Goal: Find specific page/section: Find specific page/section

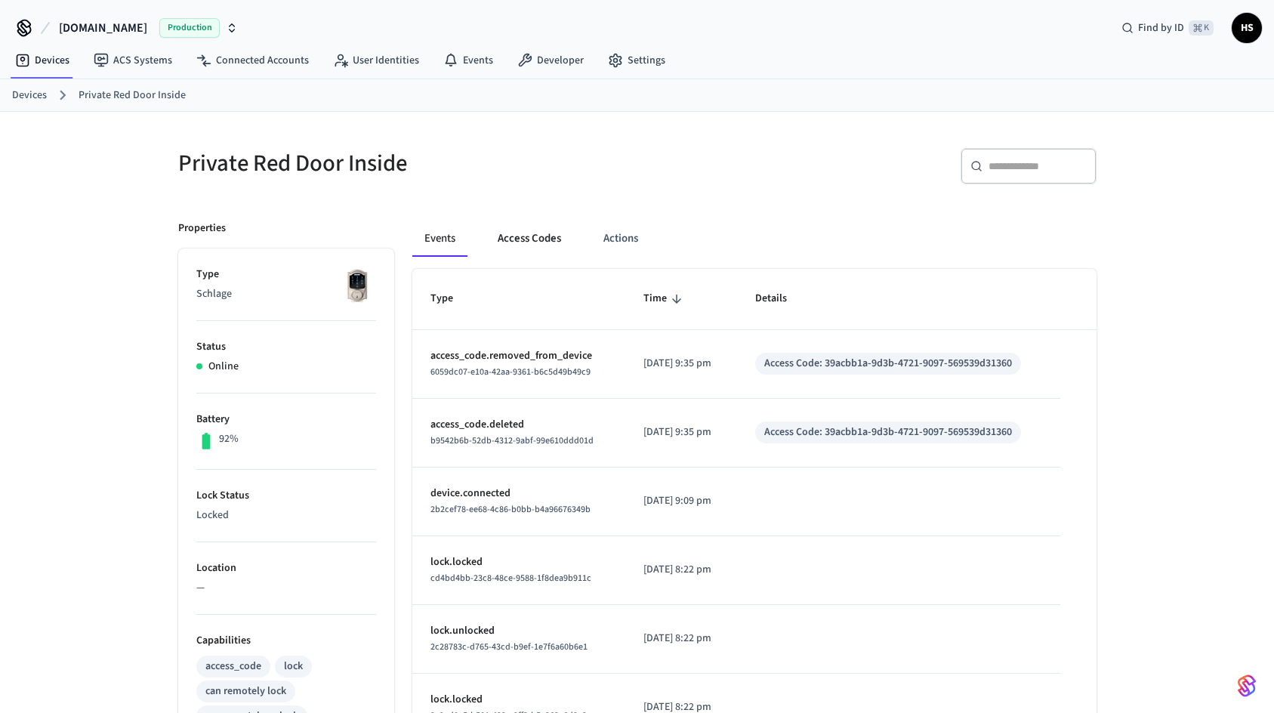
click at [523, 236] on button "Access Codes" at bounding box center [529, 238] width 88 height 36
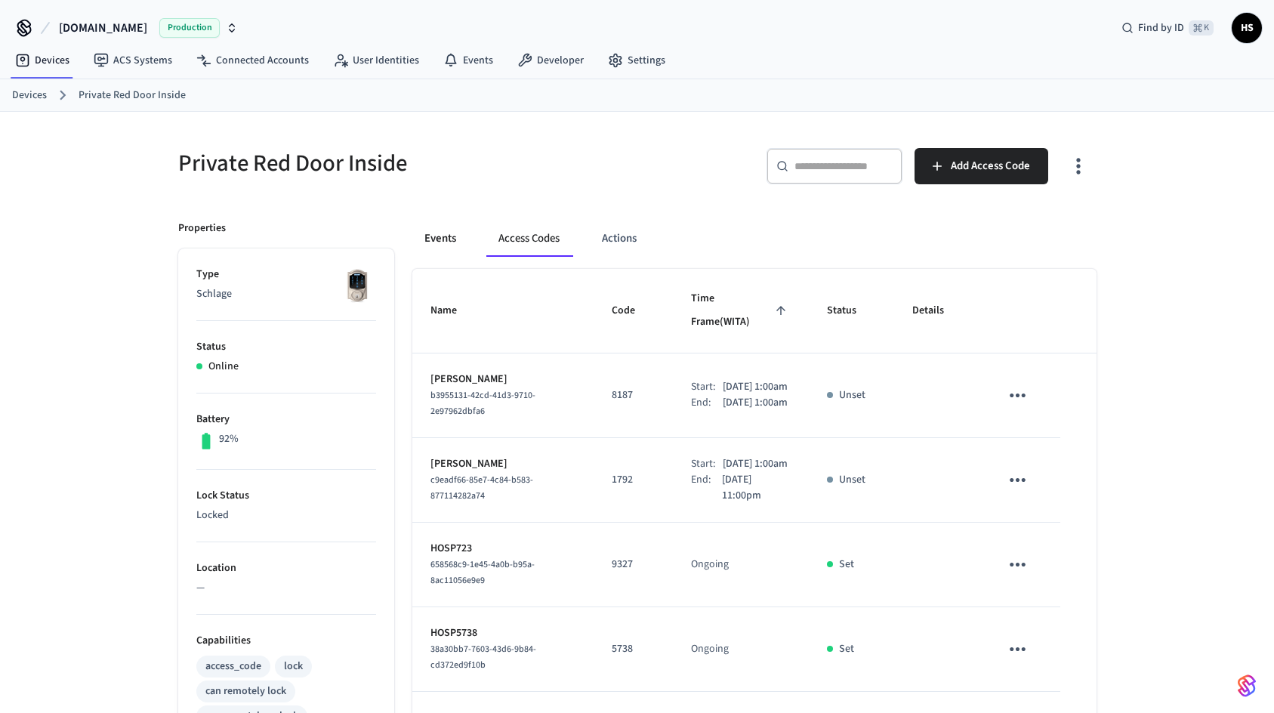
click at [446, 235] on button "Events" at bounding box center [440, 238] width 56 height 36
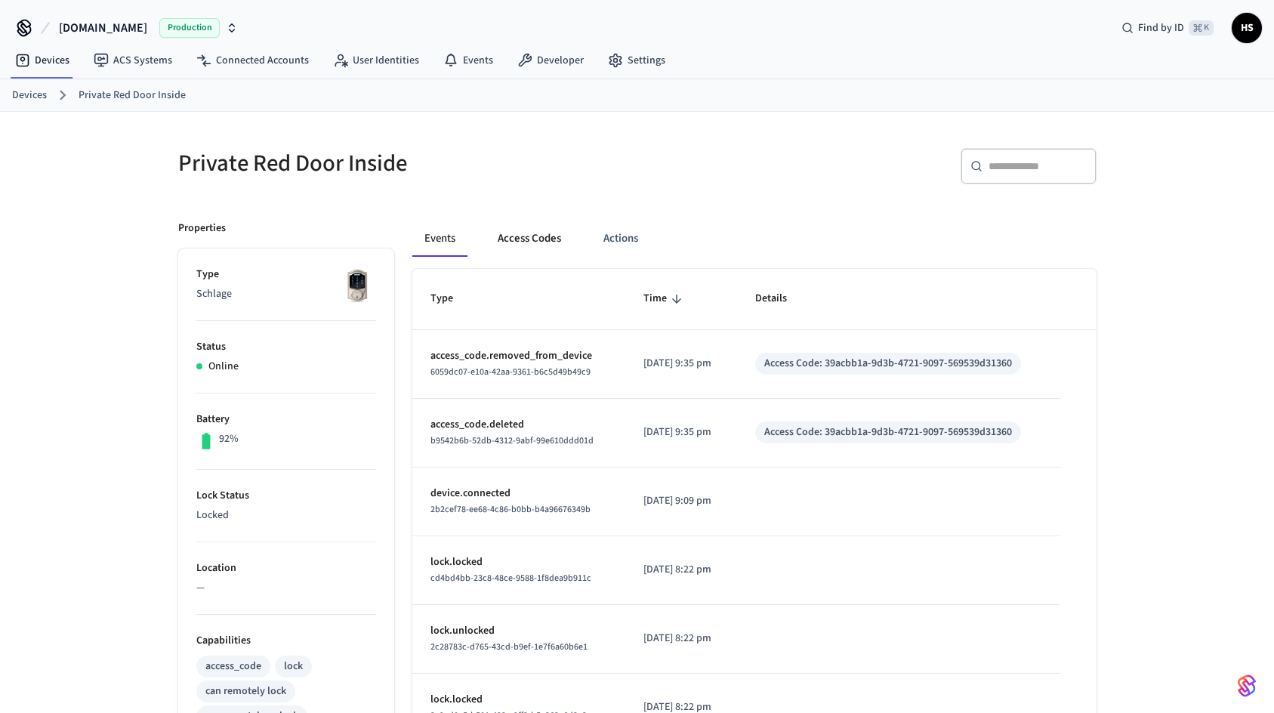
click at [516, 242] on button "Access Codes" at bounding box center [529, 238] width 88 height 36
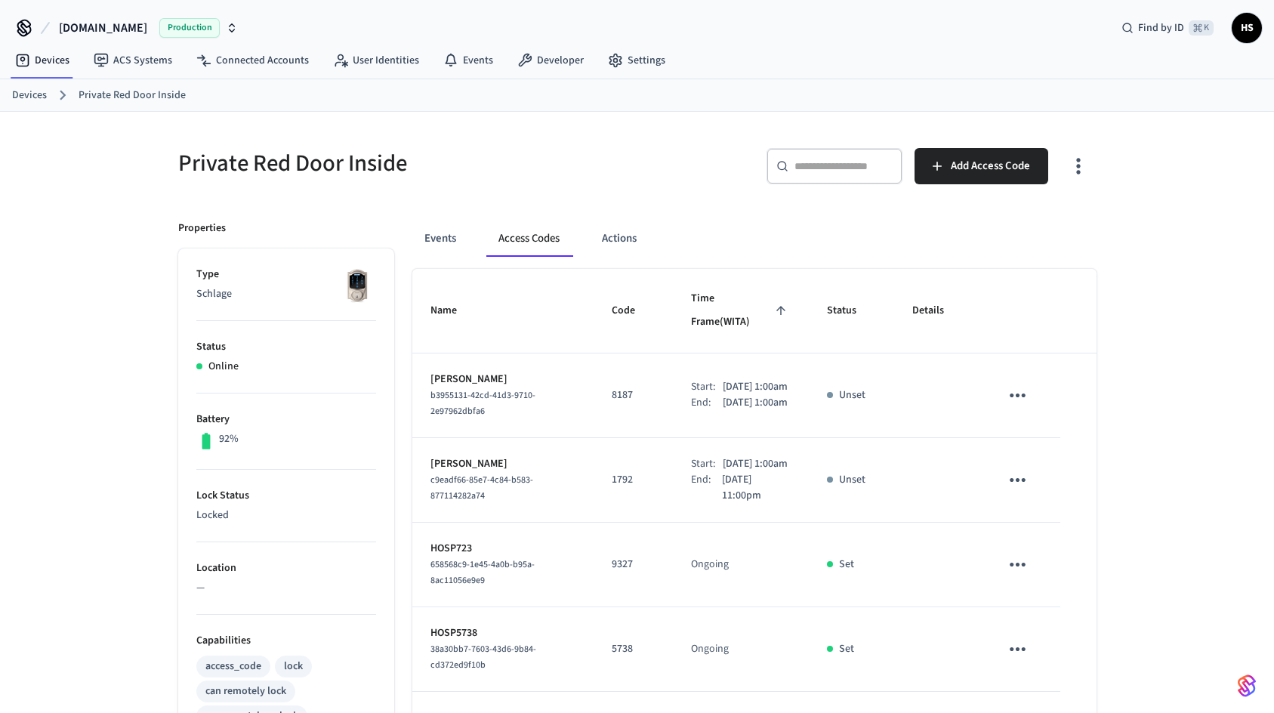
scroll to position [304, 0]
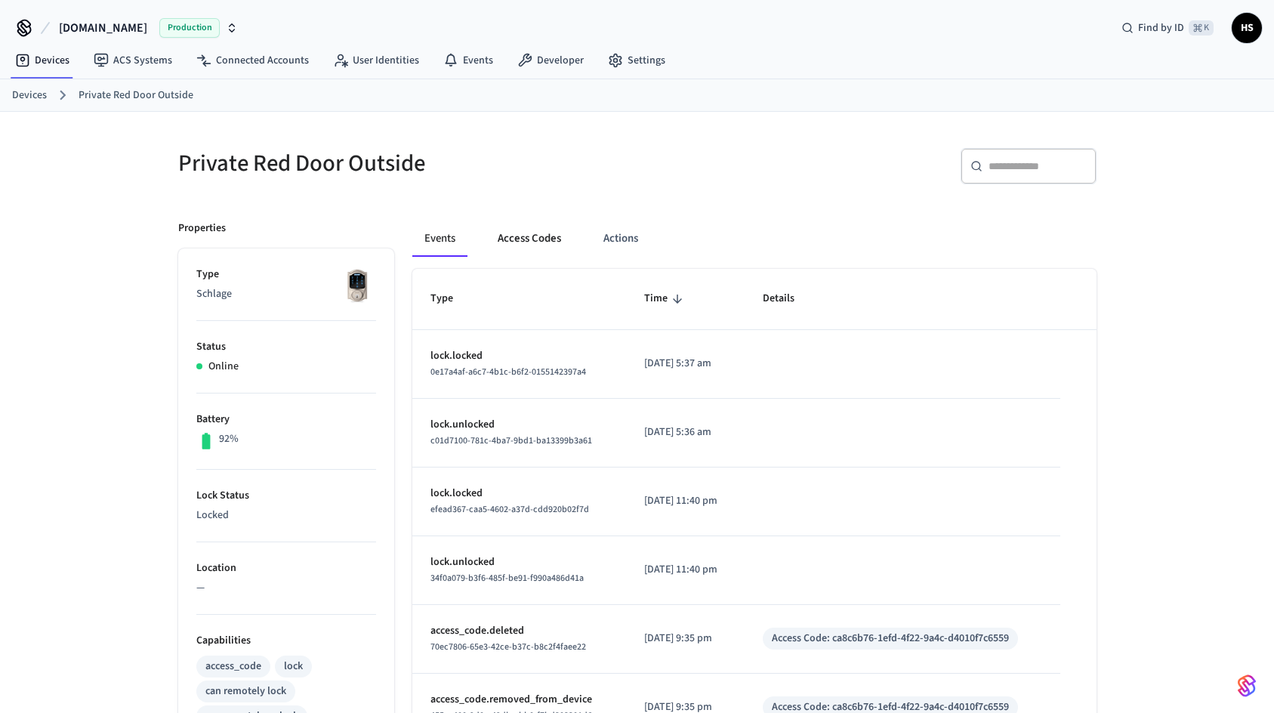
click at [535, 236] on button "Access Codes" at bounding box center [529, 238] width 88 height 36
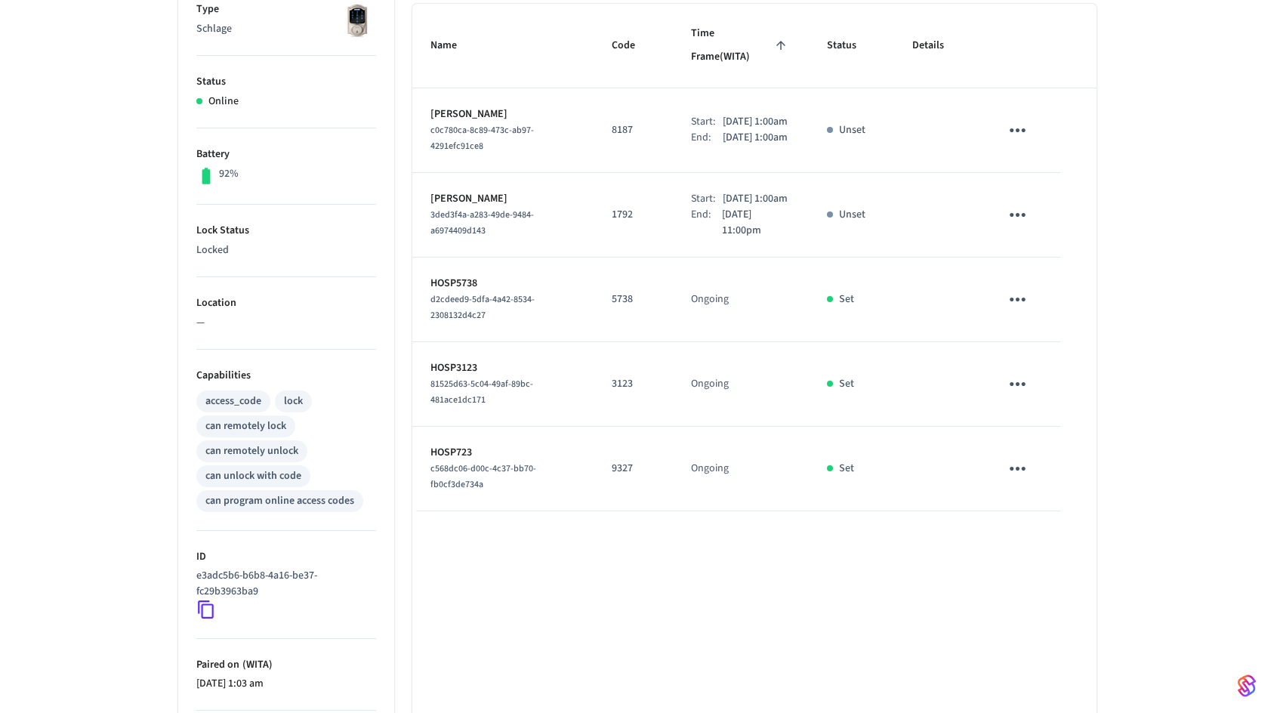
scroll to position [266, 0]
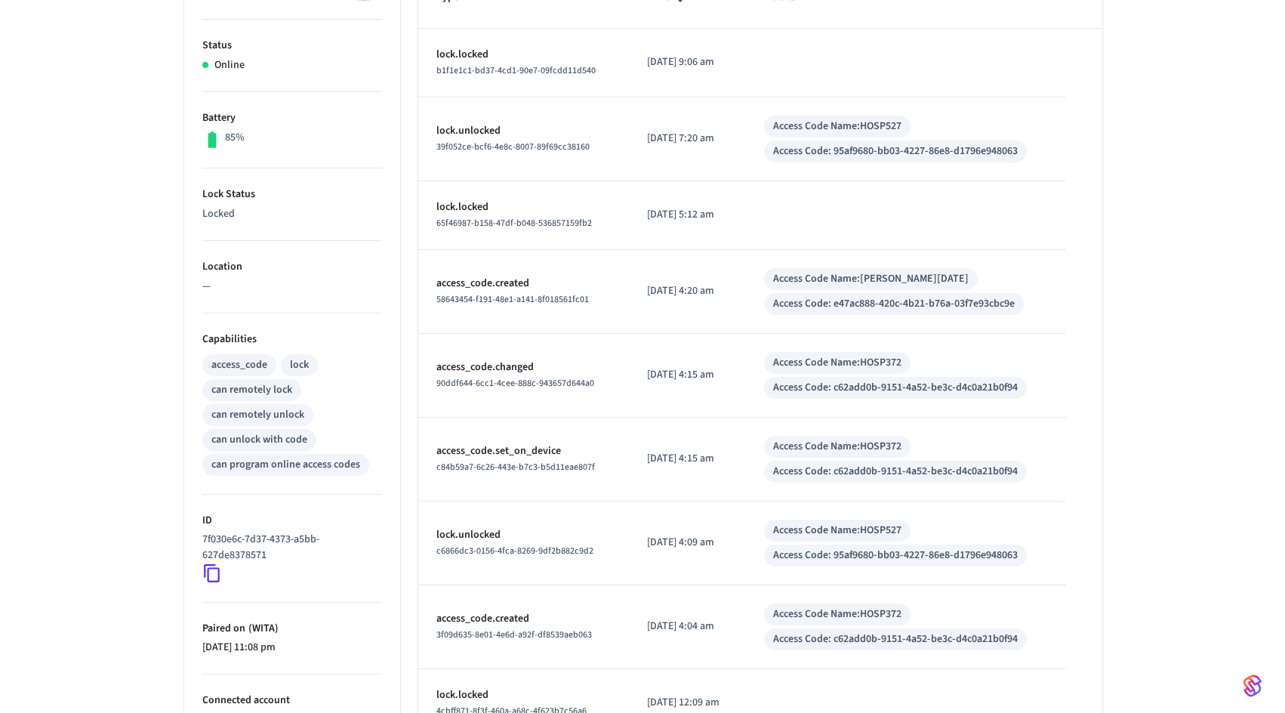
scroll to position [468, 0]
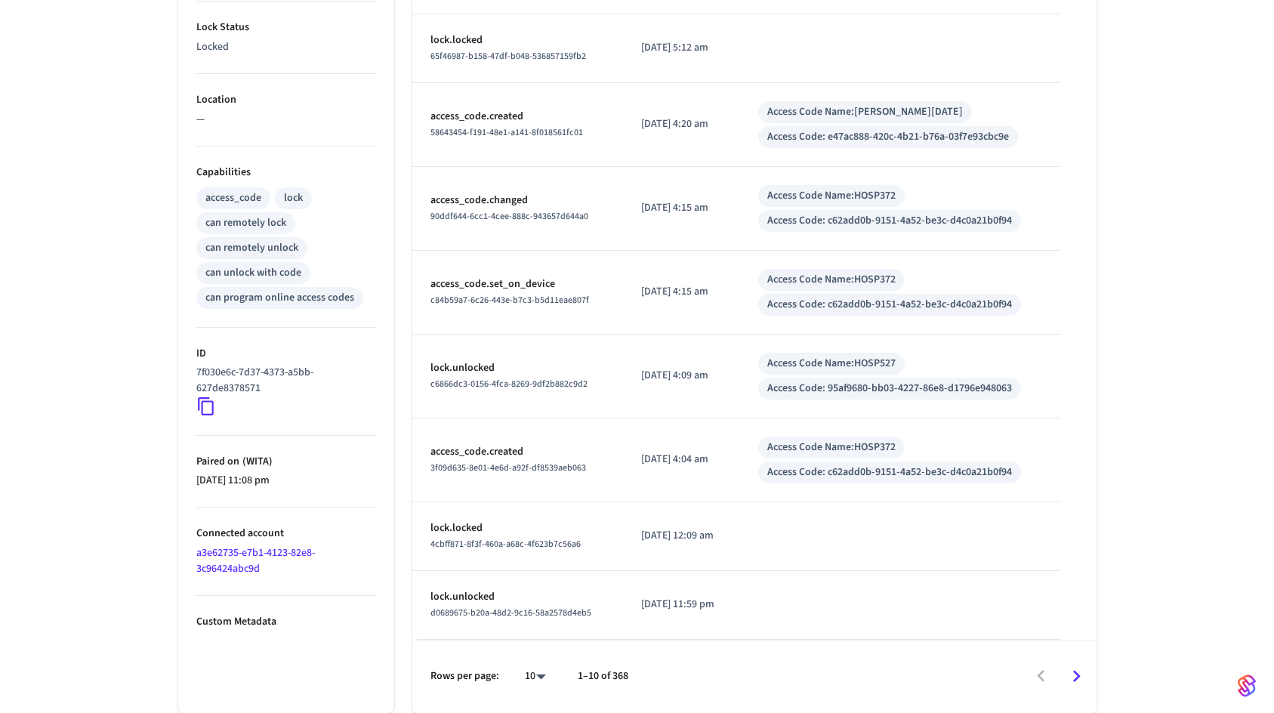
click at [538, 683] on body "Hospitable.com Production Find by ID ⌘ K HS Devices ACS Systems Connected Accou…" at bounding box center [637, 122] width 1274 height 1181
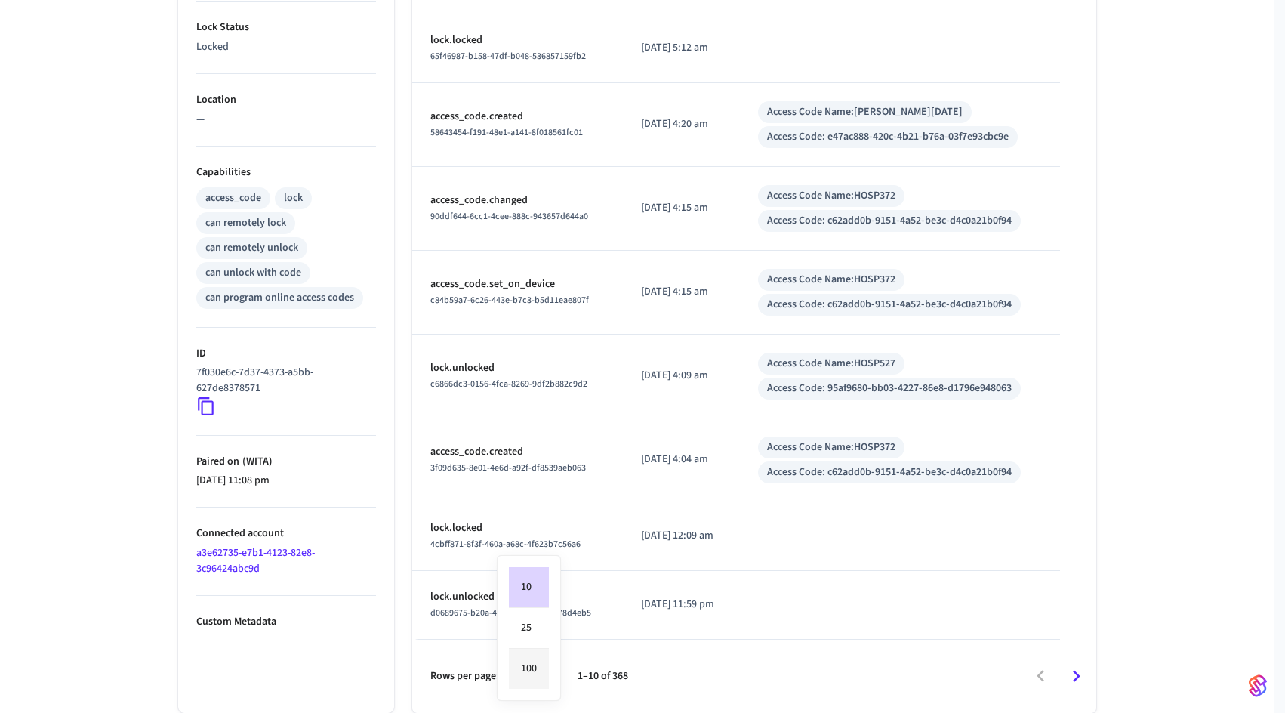
click at [537, 668] on li "100" at bounding box center [529, 669] width 40 height 40
type input "***"
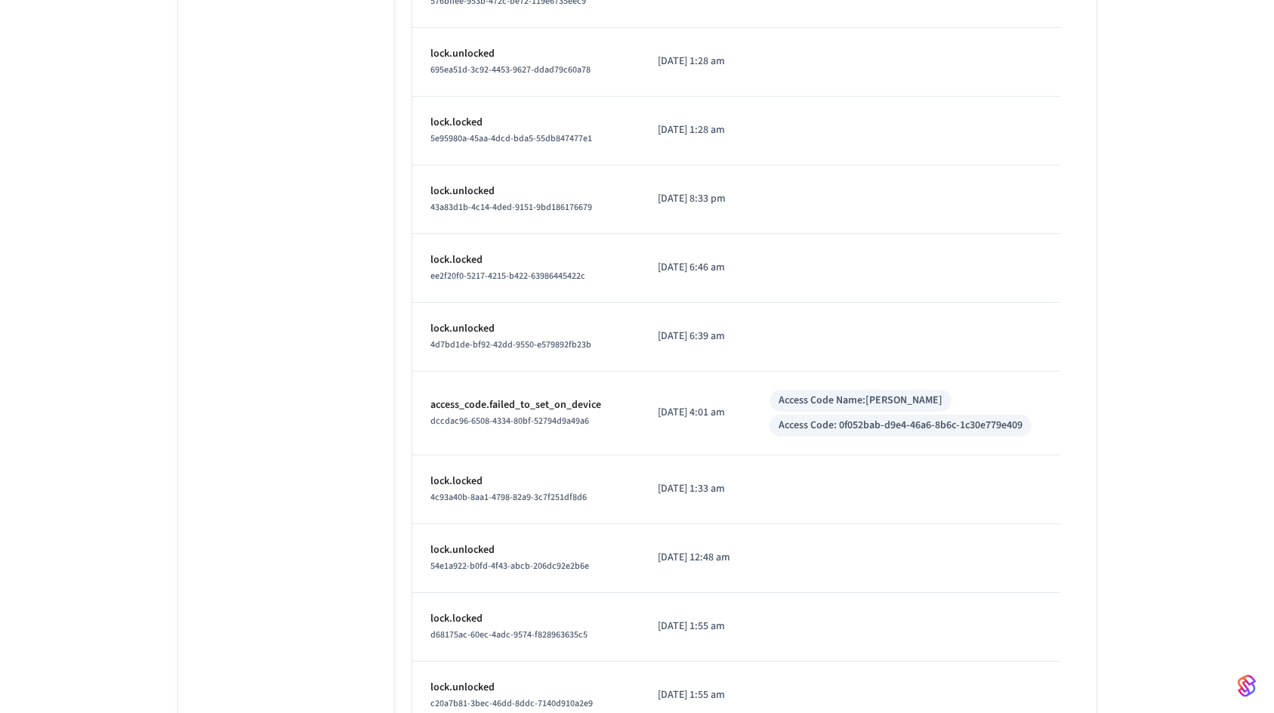
scroll to position [1453, 0]
drag, startPoint x: 844, startPoint y: 426, endPoint x: 1026, endPoint y: 421, distance: 182.0
click at [1022, 421] on div "Access Code: 0f052bab-d9e4-46a6-8b6c-1c30e779e409" at bounding box center [900, 426] width 244 height 16
click at [911, 314] on td "sticky table" at bounding box center [905, 338] width 308 height 69
drag, startPoint x: 844, startPoint y: 428, endPoint x: 1028, endPoint y: 425, distance: 183.5
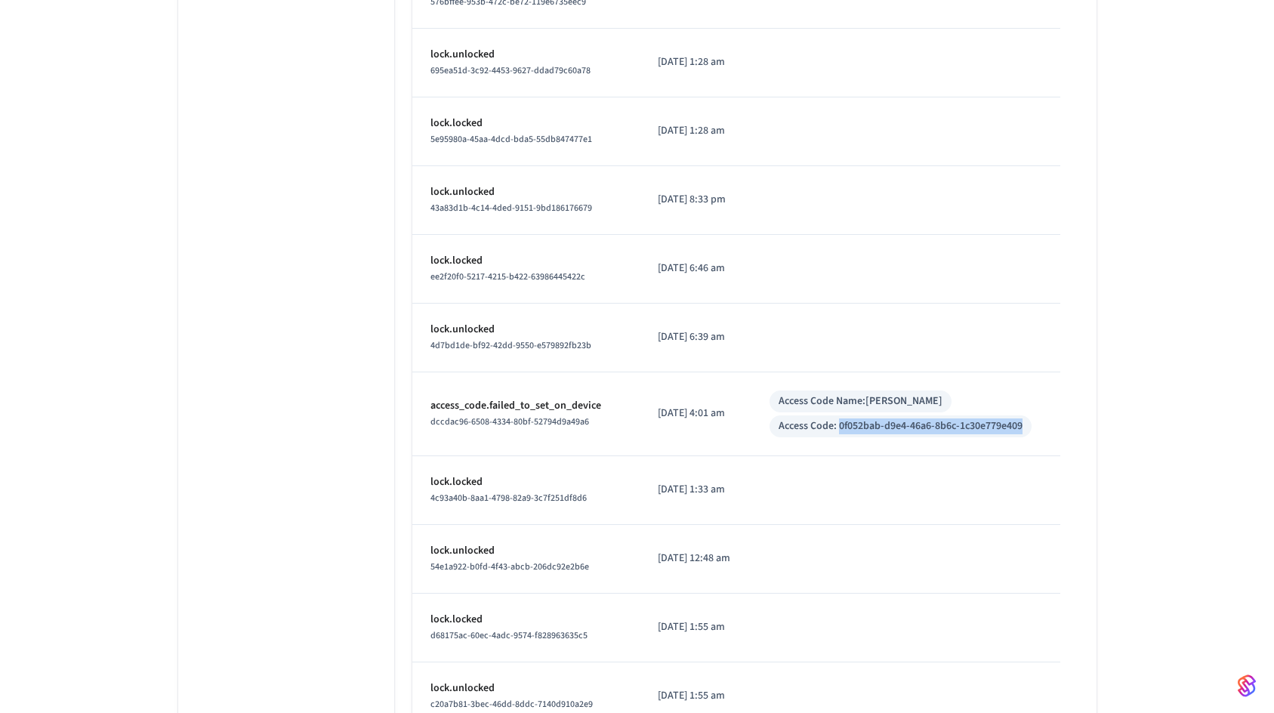
click at [1022, 425] on div "Access Code: 0f052bab-d9e4-46a6-8b6c-1c30e779e409" at bounding box center [900, 426] width 244 height 16
copy div "0f052bab-d9e4-46a6-8b6c-1c30e779e409"
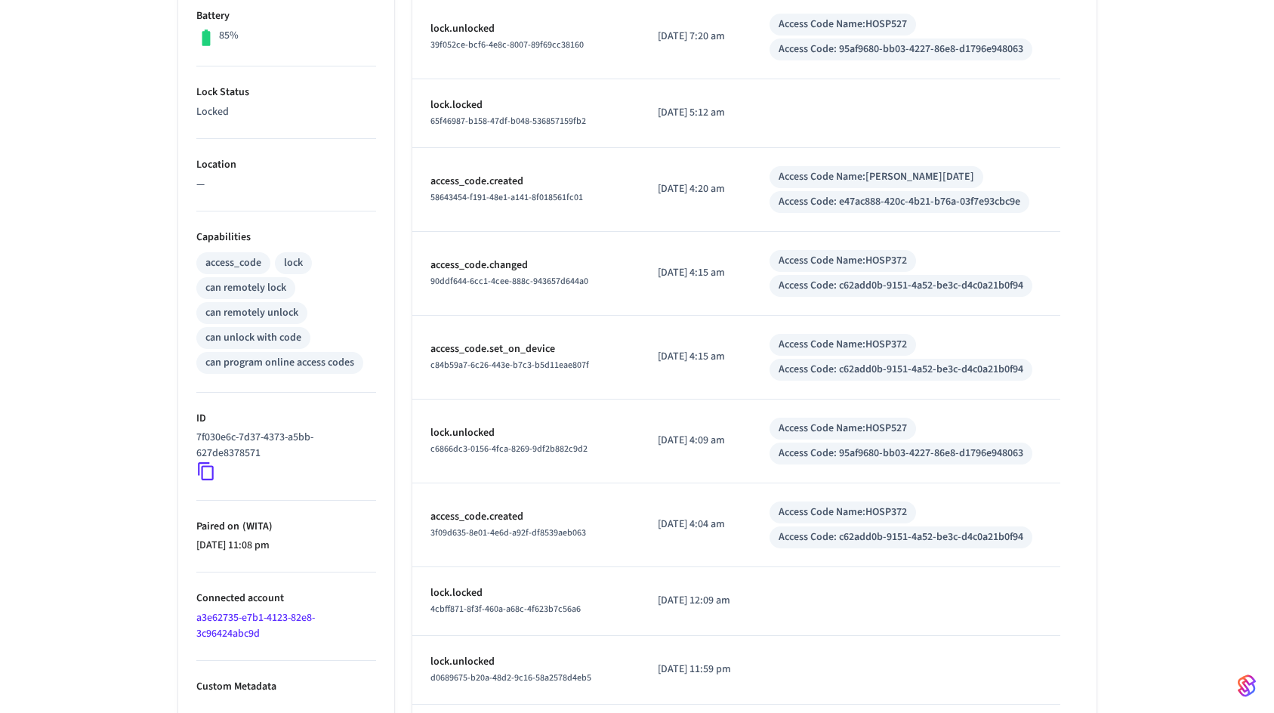
scroll to position [0, 0]
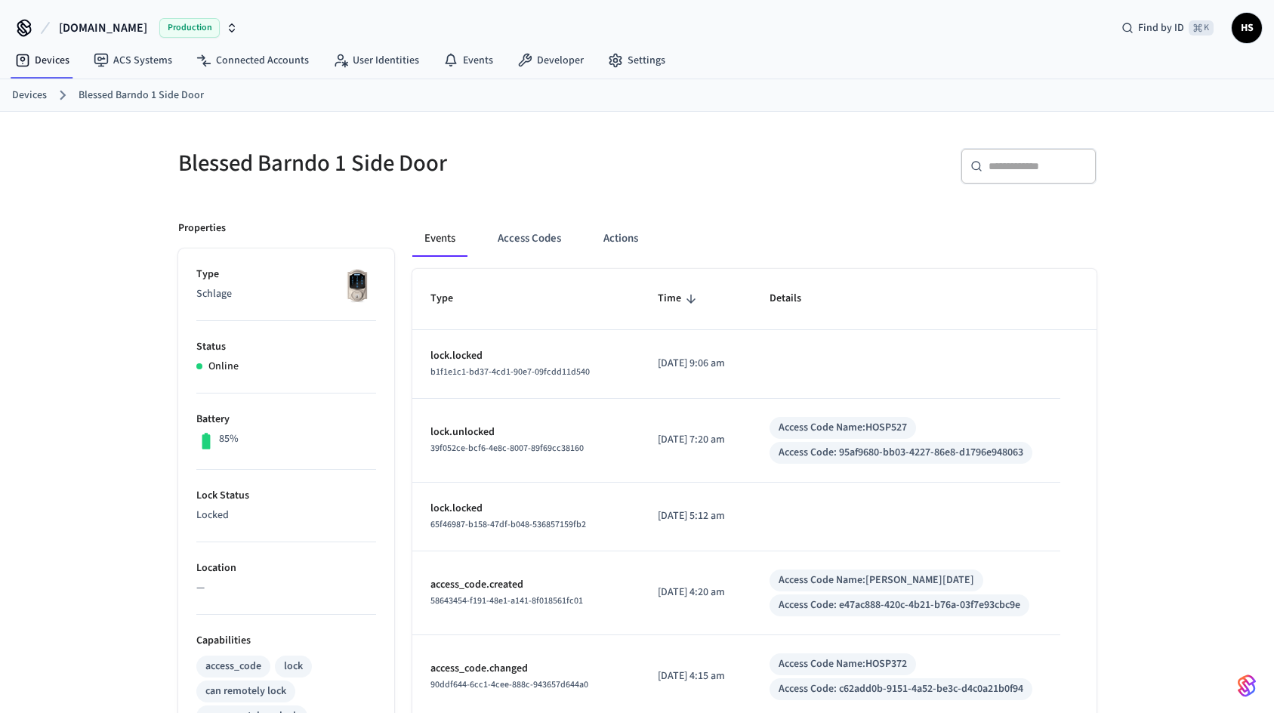
click at [1059, 171] on input "text" at bounding box center [1037, 166] width 98 height 15
paste input "**********"
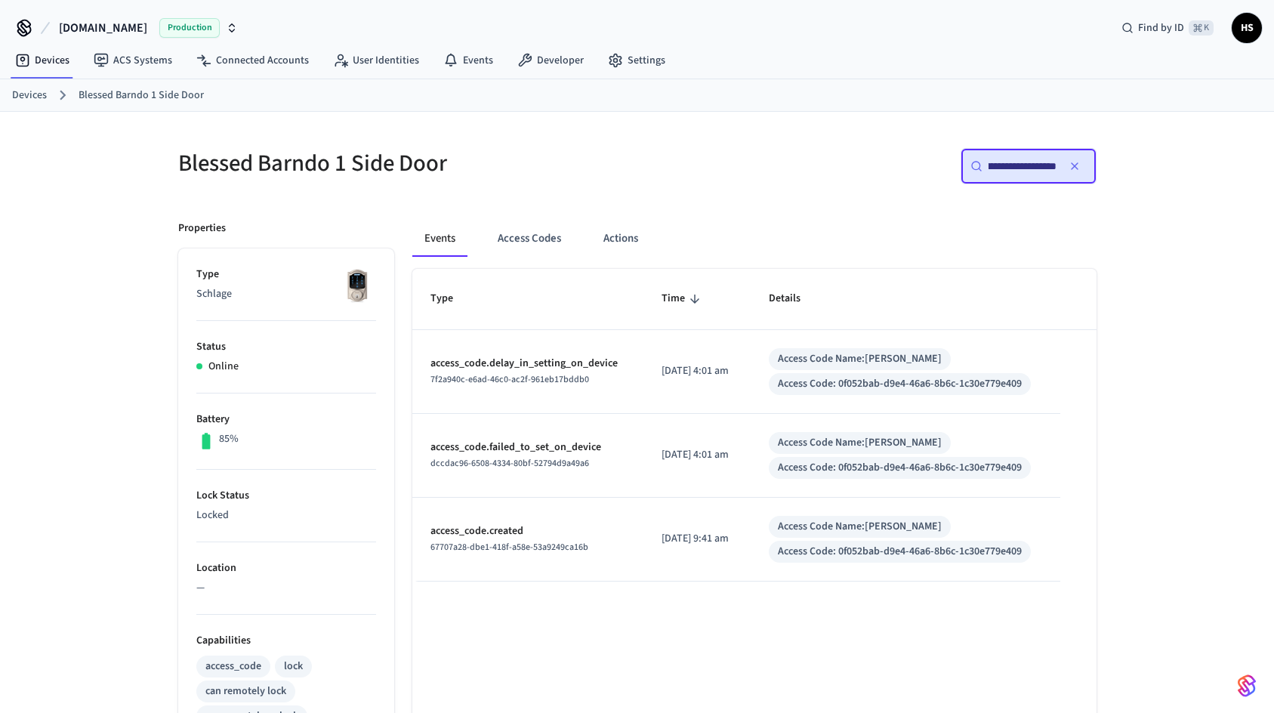
type input "**********"
click at [868, 217] on div "Events Access Codes Actions Type Time Details access_code.delay_in_setting_on_d…" at bounding box center [745, 660] width 702 height 917
click at [538, 244] on button "Access Codes" at bounding box center [529, 238] width 88 height 36
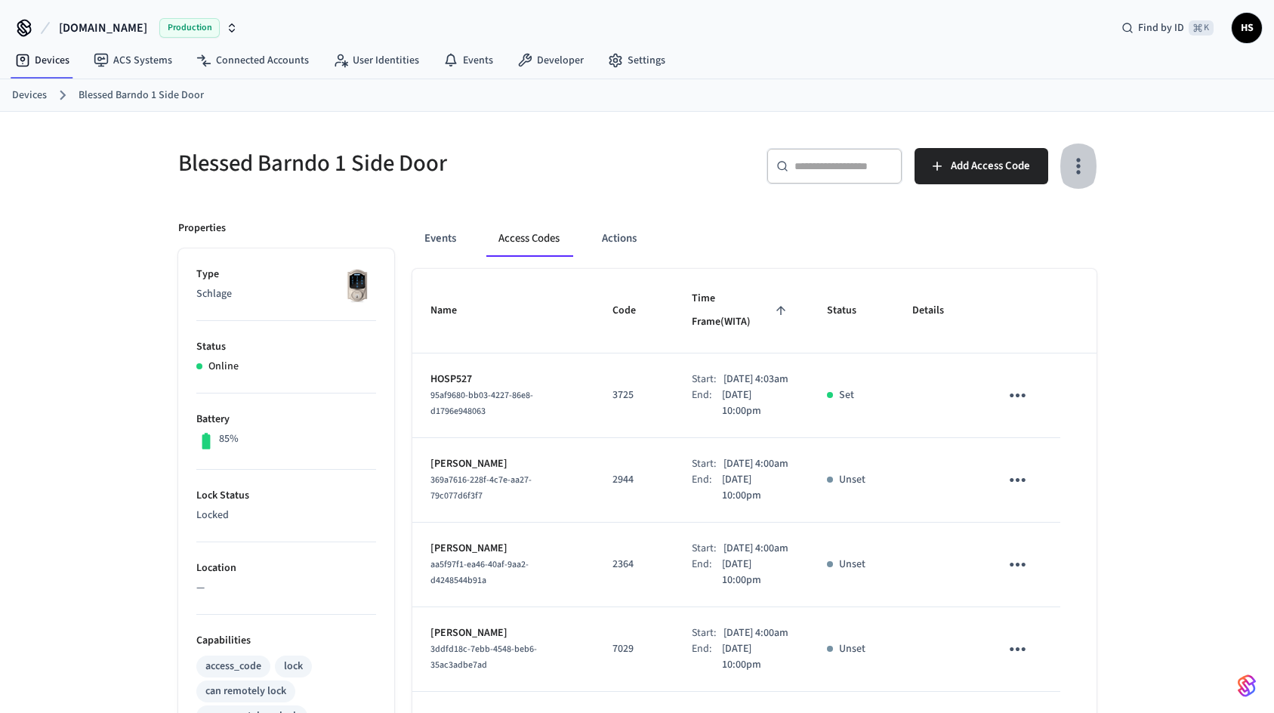
click at [1083, 162] on icon "button" at bounding box center [1077, 165] width 23 height 23
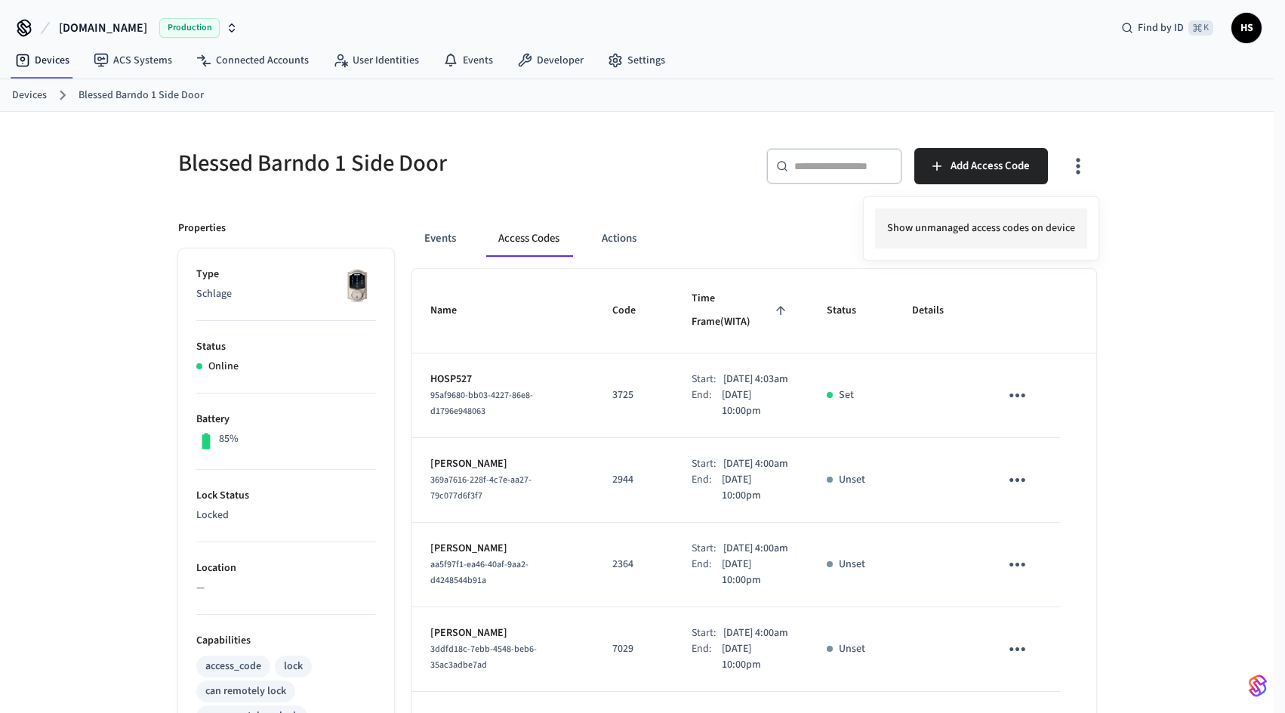
click at [1021, 224] on li "Show unmanaged access codes on device" at bounding box center [981, 228] width 212 height 40
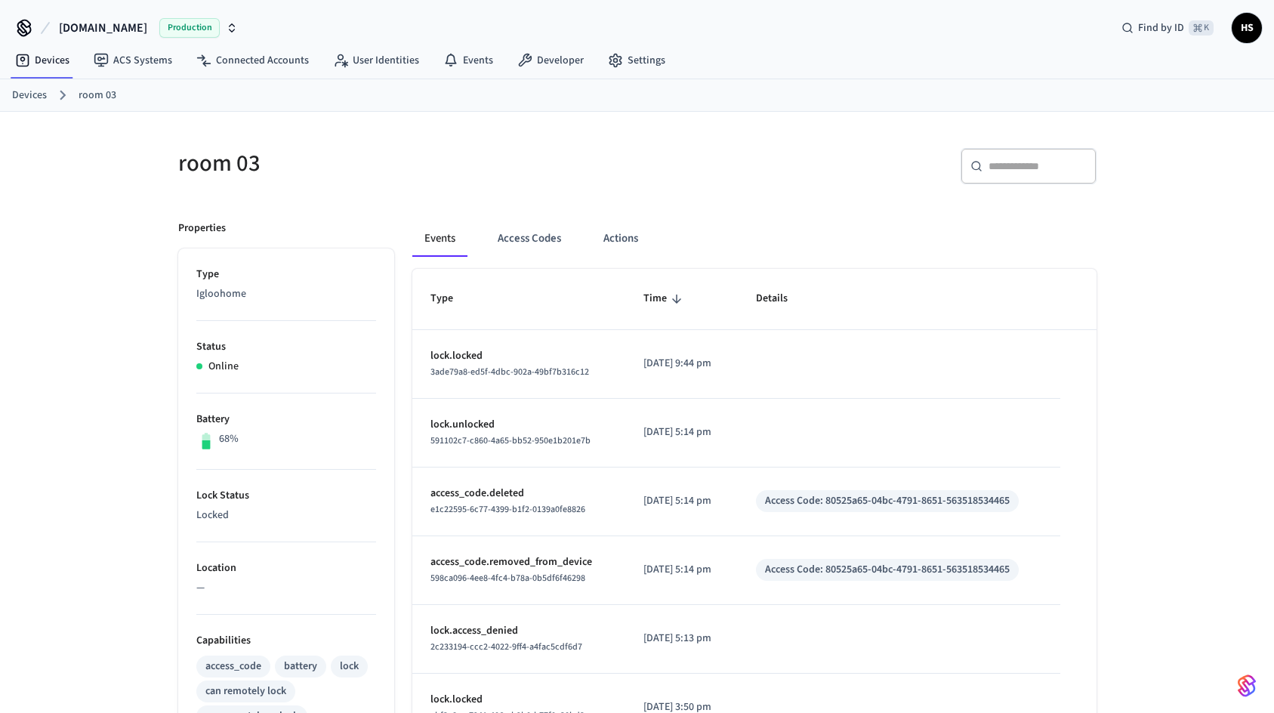
click at [393, 186] on div "room 03" at bounding box center [394, 163] width 468 height 66
click at [536, 243] on button "Access Codes" at bounding box center [529, 238] width 88 height 36
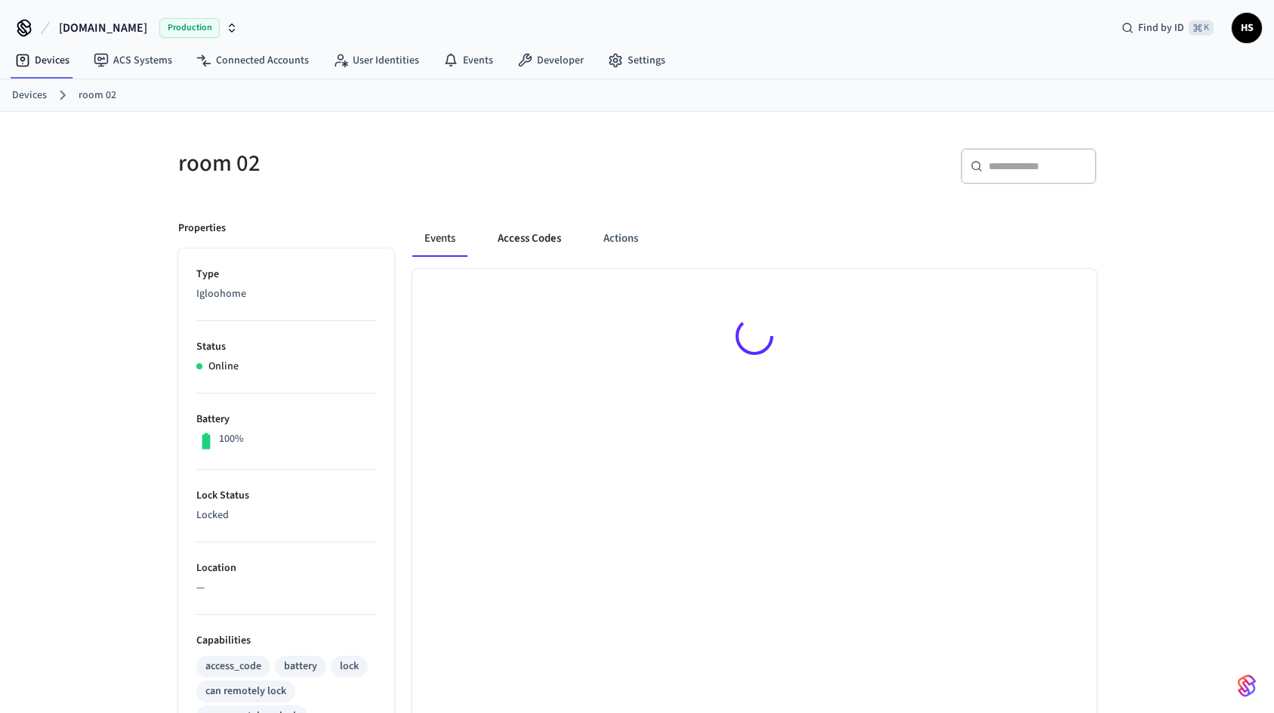
click at [532, 241] on button "Access Codes" at bounding box center [529, 238] width 88 height 36
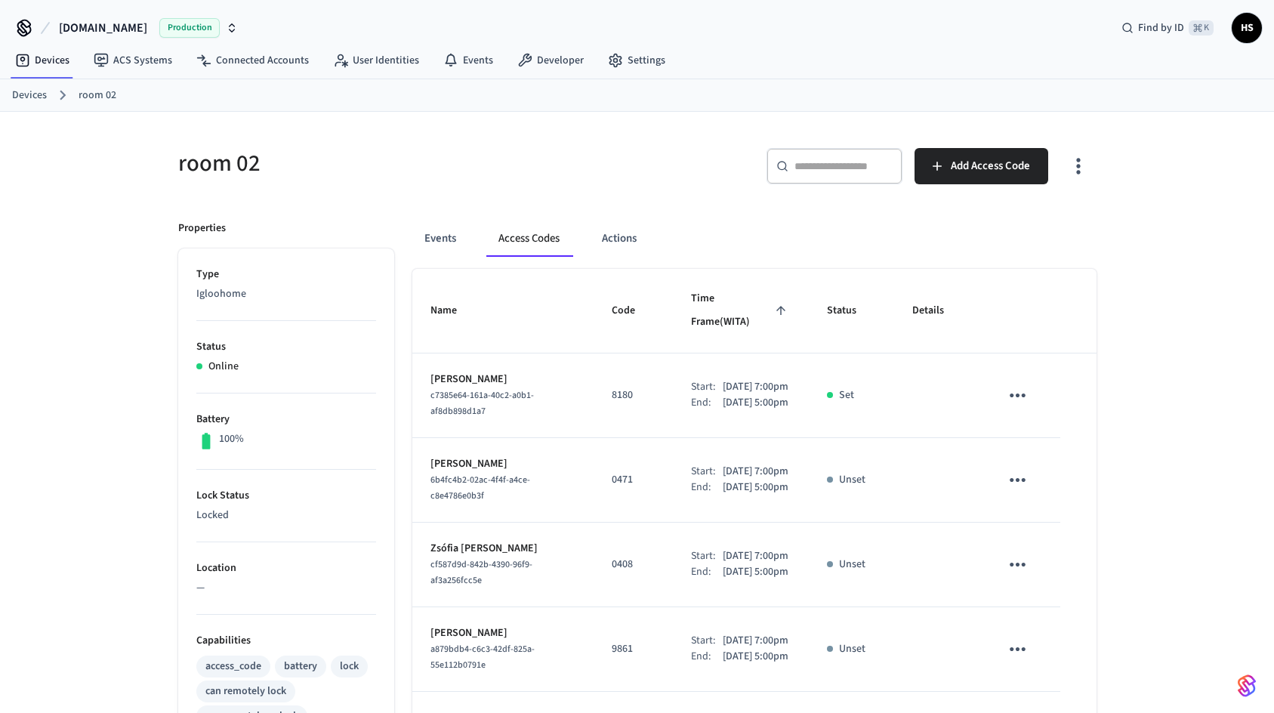
drag, startPoint x: 432, startPoint y: 363, endPoint x: 504, endPoint y: 364, distance: 72.5
click at [504, 371] on p "[PERSON_NAME]" at bounding box center [502, 379] width 145 height 16
copy p "[PERSON_NAME]"
click at [608, 148] on h5 "room 02" at bounding box center [403, 163] width 450 height 31
